Goal: Entertainment & Leisure: Consume media (video, audio)

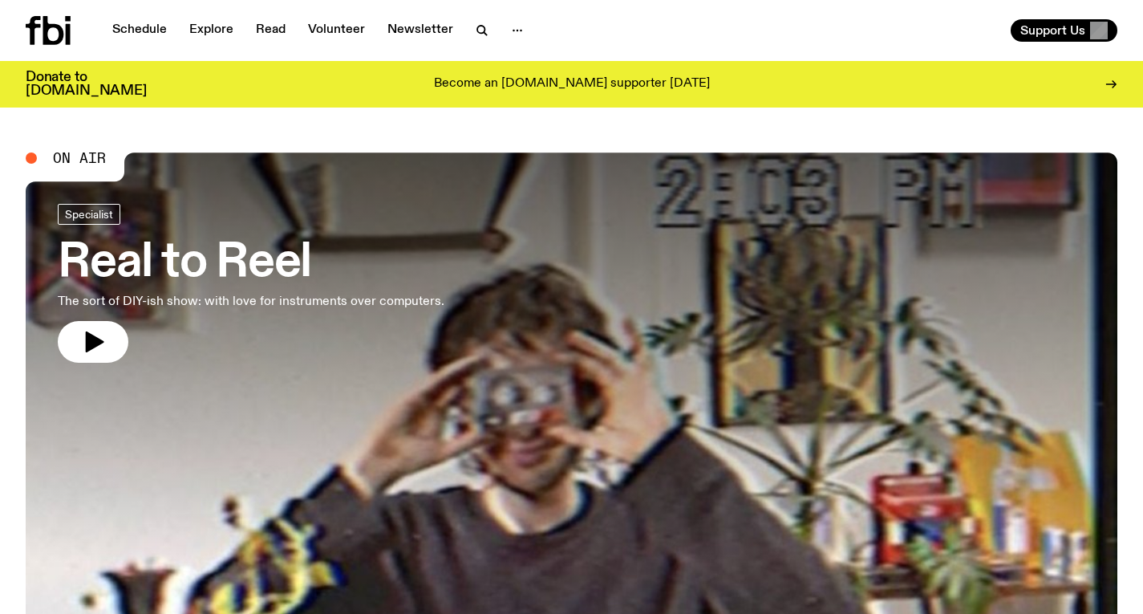
click at [438, 301] on div at bounding box center [572, 356] width 1092 height 409
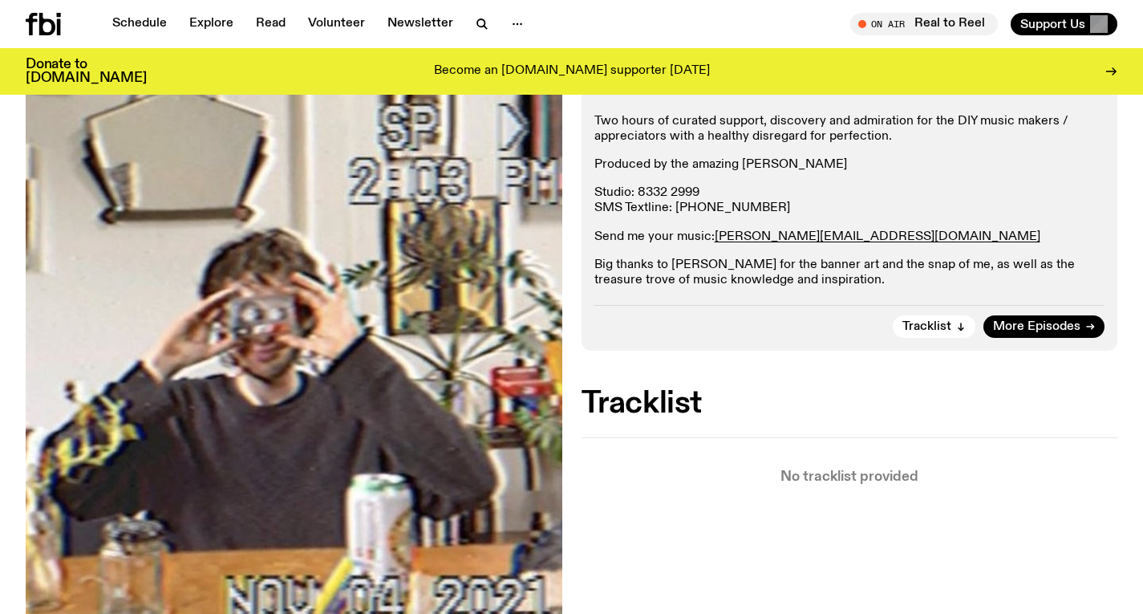
scroll to position [280, 0]
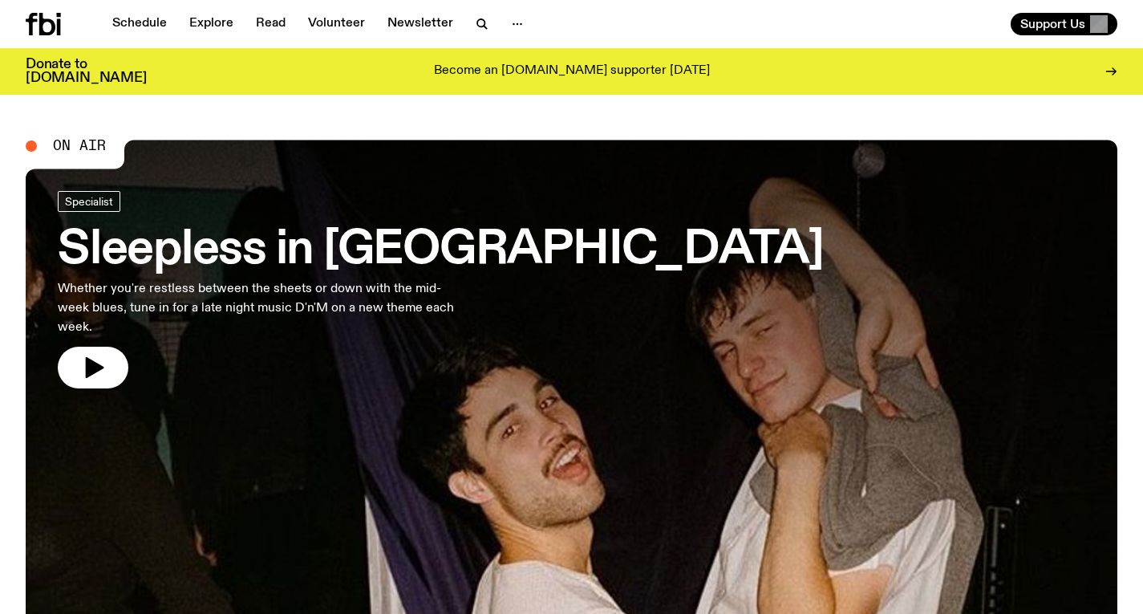
scroll to position [139, 0]
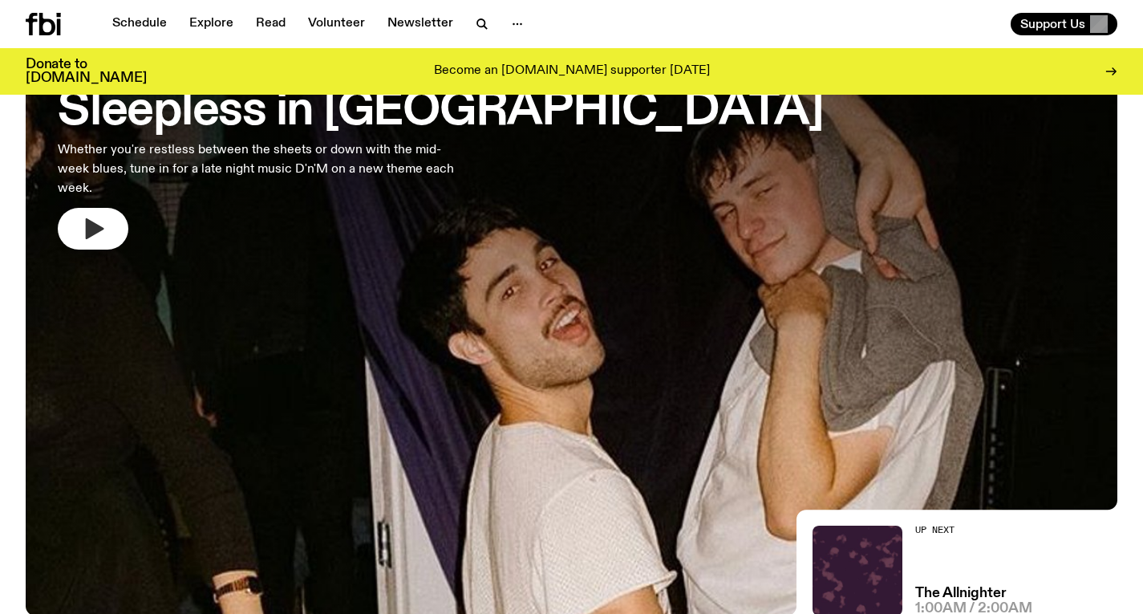
click at [116, 215] on button "button" at bounding box center [93, 229] width 71 height 42
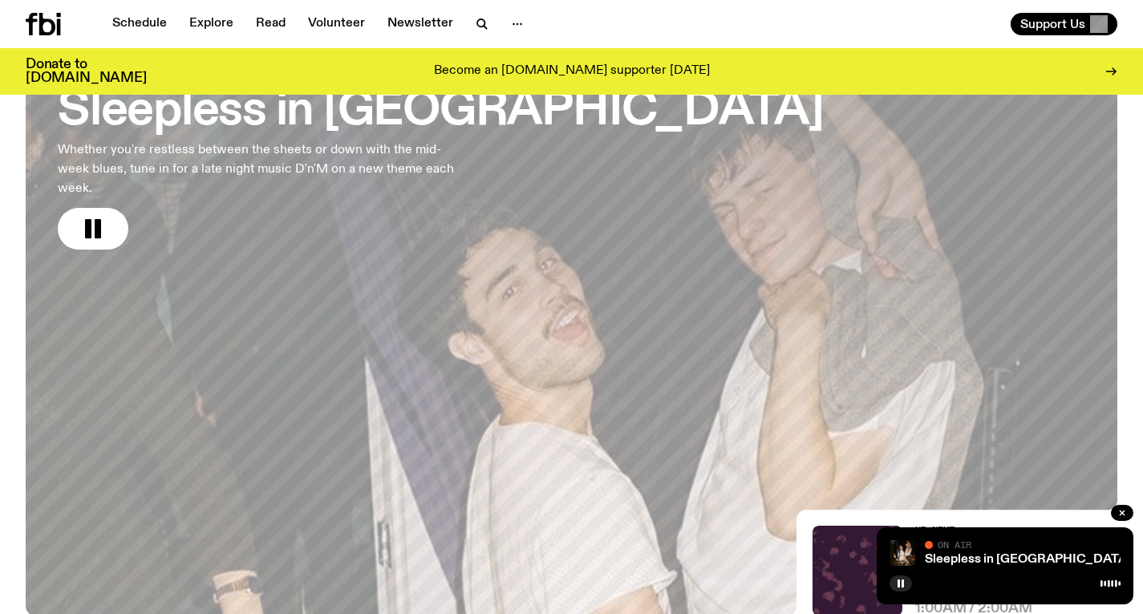
click at [304, 142] on p "Whether you're restless between the sheets or down with the mid-week blues, tun…" at bounding box center [263, 169] width 411 height 58
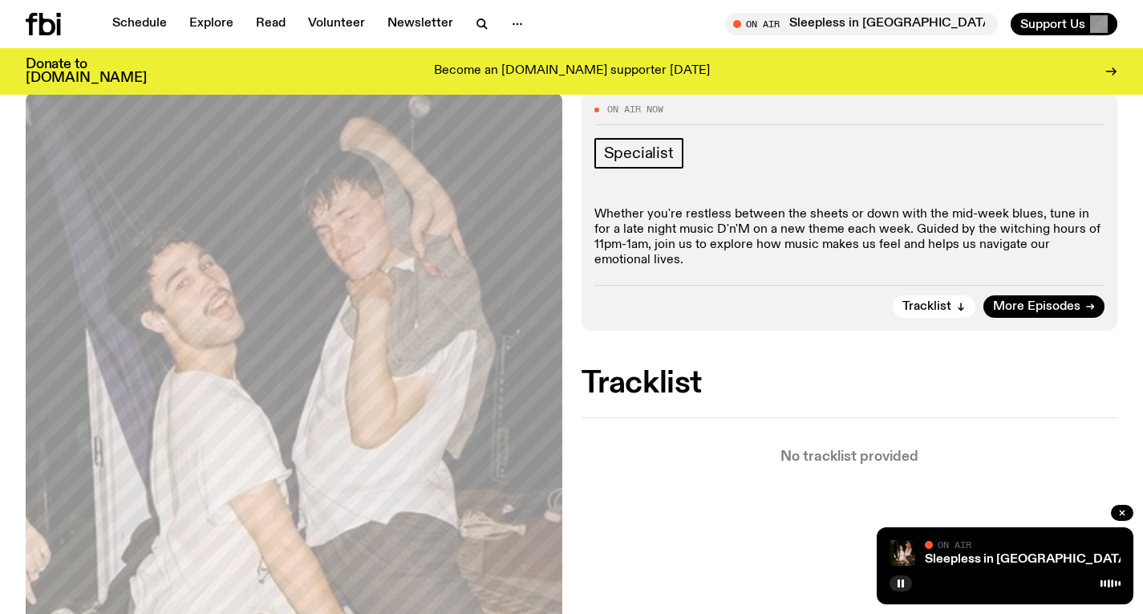
scroll to position [244, 0]
